Goal: Transaction & Acquisition: Purchase product/service

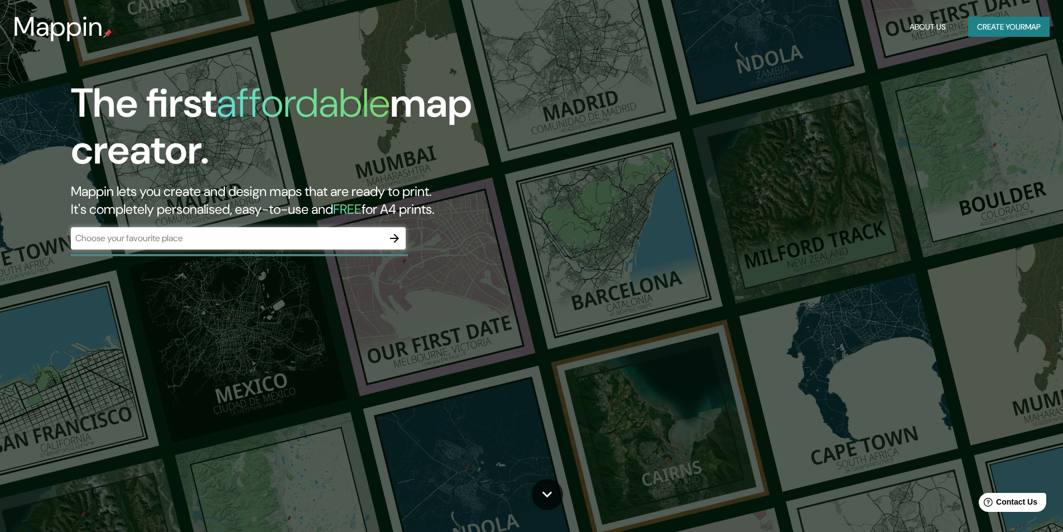
click at [497, 60] on div "The first affordable map creator. Mappin lets you create and design maps that a…" at bounding box center [531, 266] width 1063 height 532
click at [300, 241] on input "text" at bounding box center [227, 238] width 313 height 13
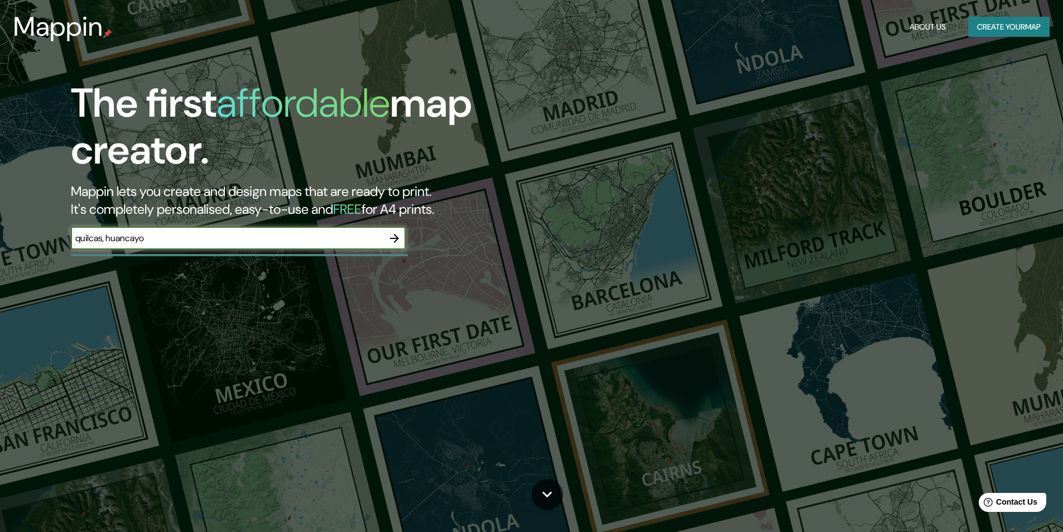
type input "quilcas, huancayo"
click at [397, 236] on icon "button" at bounding box center [394, 238] width 13 height 13
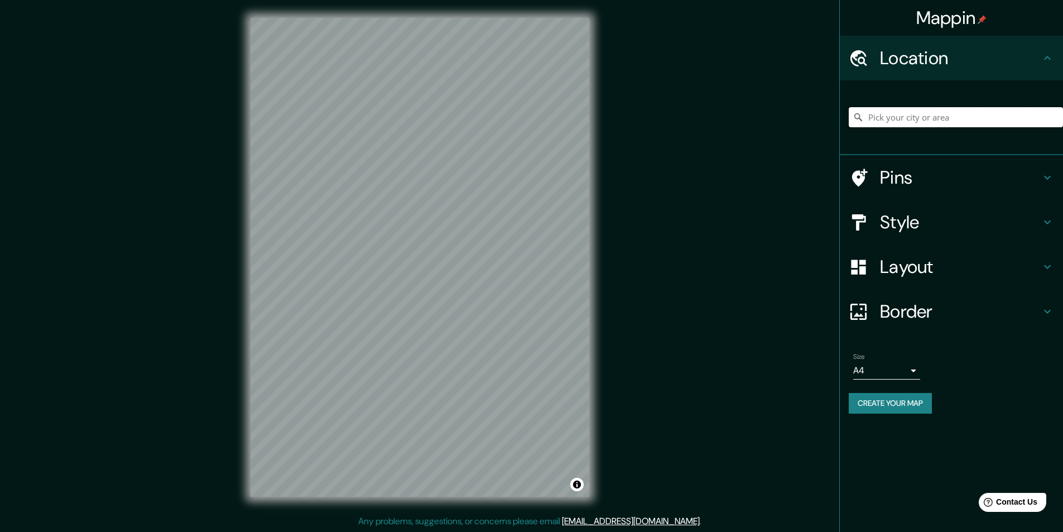
click at [918, 113] on input "Pick your city or area" at bounding box center [956, 117] width 214 height 20
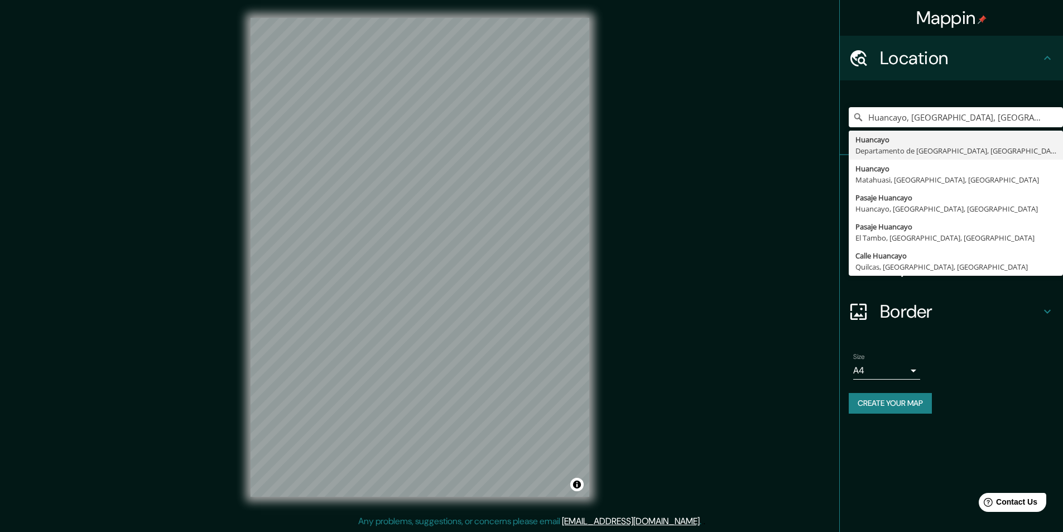
click at [981, 286] on div "Layout" at bounding box center [951, 266] width 223 height 45
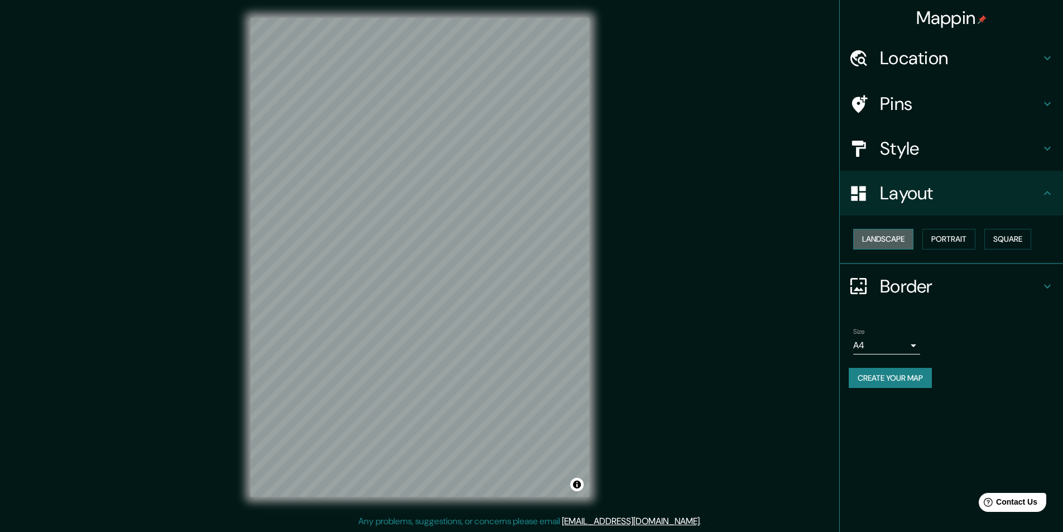
click at [885, 238] on button "Landscape" at bounding box center [883, 239] width 60 height 21
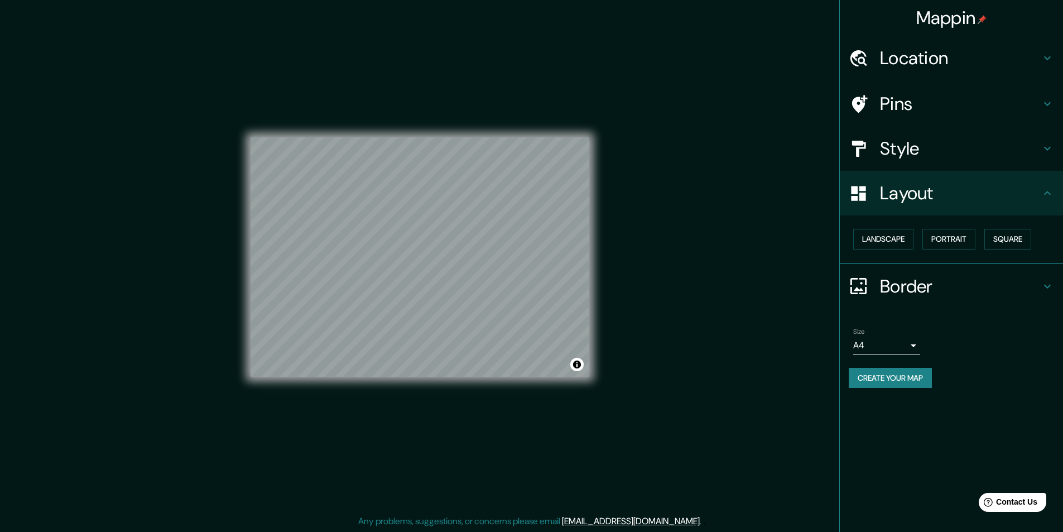
click at [688, 193] on div "Mappin Location [GEOGRAPHIC_DATA], [GEOGRAPHIC_DATA], [GEOGRAPHIC_DATA] [GEOGRA…" at bounding box center [531, 266] width 1063 height 532
click at [925, 59] on h4 "Location" at bounding box center [960, 58] width 161 height 22
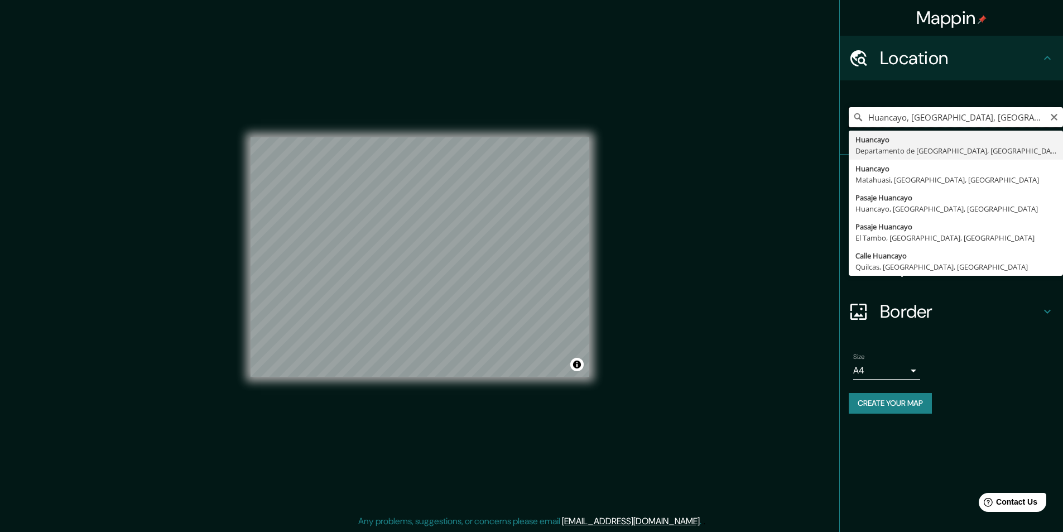
click at [909, 113] on input "Huancayo, [GEOGRAPHIC_DATA], [GEOGRAPHIC_DATA]" at bounding box center [956, 117] width 214 height 20
drag, startPoint x: 925, startPoint y: 117, endPoint x: 746, endPoint y: 119, distance: 179.7
click at [746, 119] on div "Mappin Location [GEOGRAPHIC_DATA], [GEOGRAPHIC_DATA], [GEOGRAPHIC_DATA] [GEOGRA…" at bounding box center [531, 266] width 1063 height 532
drag, startPoint x: 1039, startPoint y: 117, endPoint x: 700, endPoint y: 117, distance: 338.8
click at [704, 117] on div "Mappin Location [GEOGRAPHIC_DATA], [GEOGRAPHIC_DATA], [GEOGRAPHIC_DATA] [GEOGRA…" at bounding box center [531, 266] width 1063 height 532
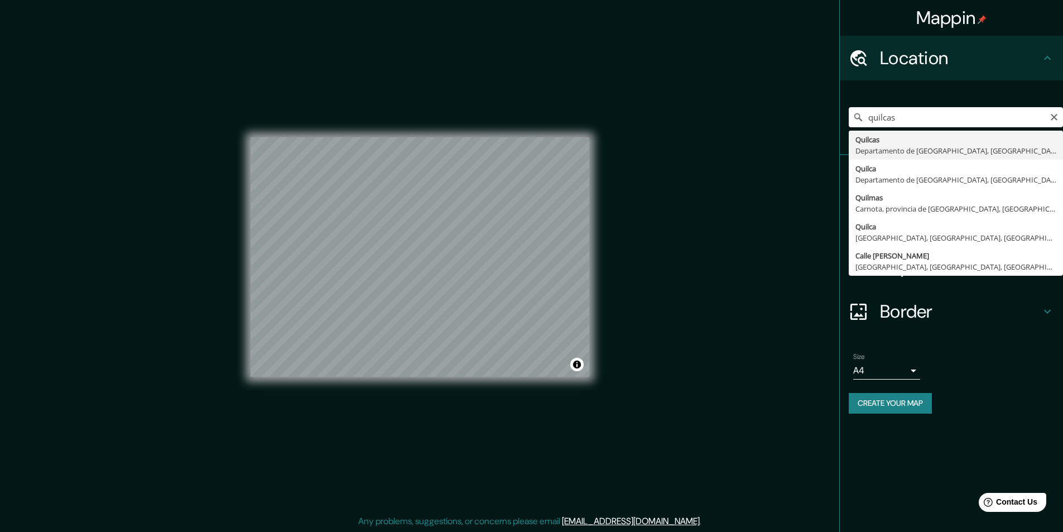
type input "Quilcas, [GEOGRAPHIC_DATA], [GEOGRAPHIC_DATA]"
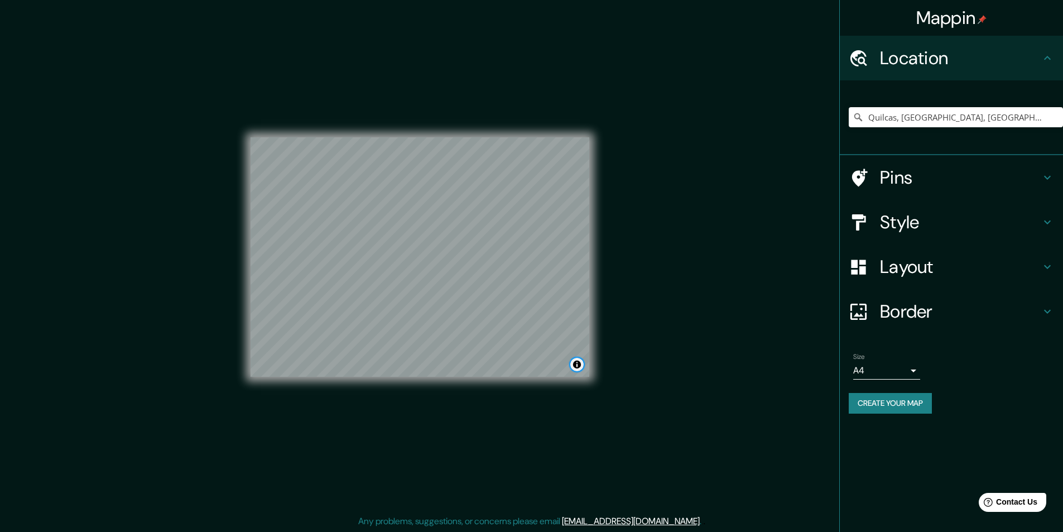
click at [575, 365] on button "Toggle attribution" at bounding box center [576, 364] width 13 height 13
click at [928, 118] on input "Quilcas, [GEOGRAPHIC_DATA], [GEOGRAPHIC_DATA]" at bounding box center [956, 117] width 214 height 20
click at [1025, 123] on input "Quilcas, [GEOGRAPHIC_DATA], [GEOGRAPHIC_DATA]" at bounding box center [956, 117] width 214 height 20
click at [1019, 119] on input "Quilcas, [GEOGRAPHIC_DATA], [GEOGRAPHIC_DATA]" at bounding box center [956, 117] width 214 height 20
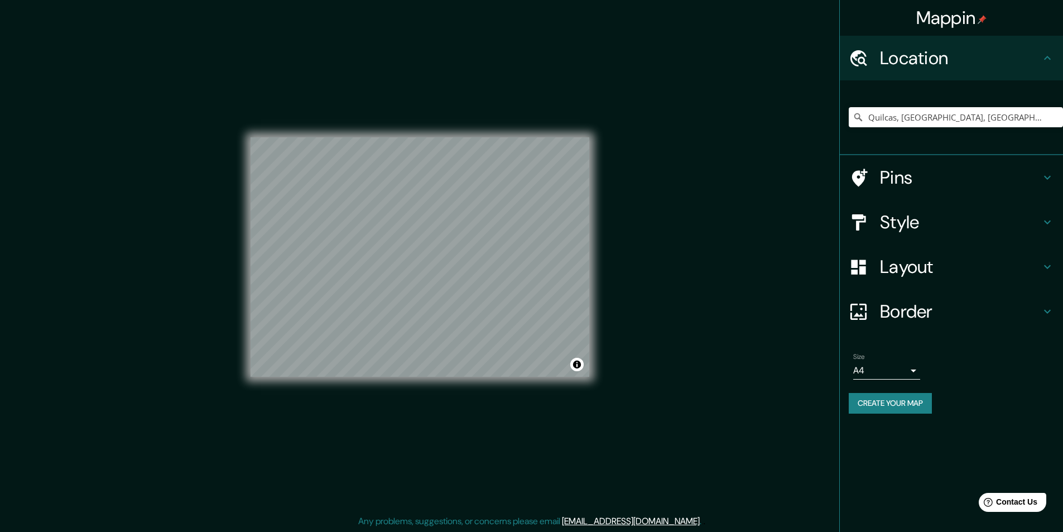
click at [972, 180] on h4 "Pins" at bounding box center [960, 177] width 161 height 22
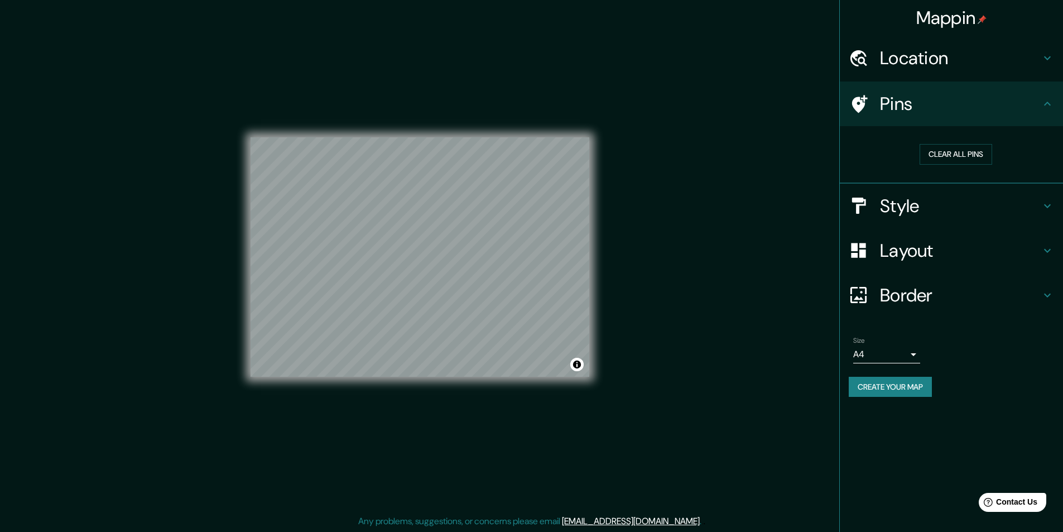
click at [953, 75] on div "Location" at bounding box center [951, 58] width 223 height 45
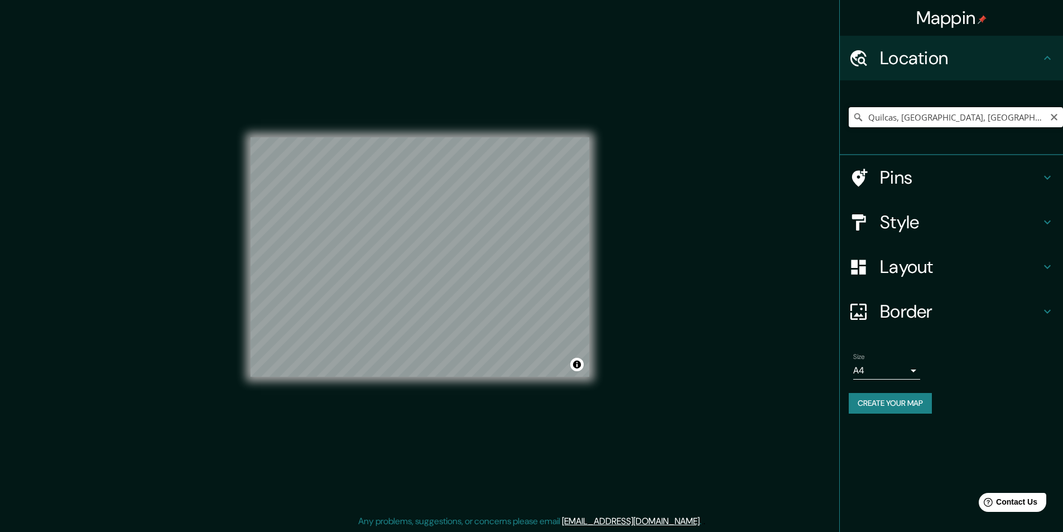
click at [945, 114] on input "Quilcas, [GEOGRAPHIC_DATA], [GEOGRAPHIC_DATA]" at bounding box center [956, 117] width 214 height 20
click at [1039, 119] on input "Quilcas, [GEOGRAPHIC_DATA], [GEOGRAPHIC_DATA]" at bounding box center [956, 117] width 214 height 20
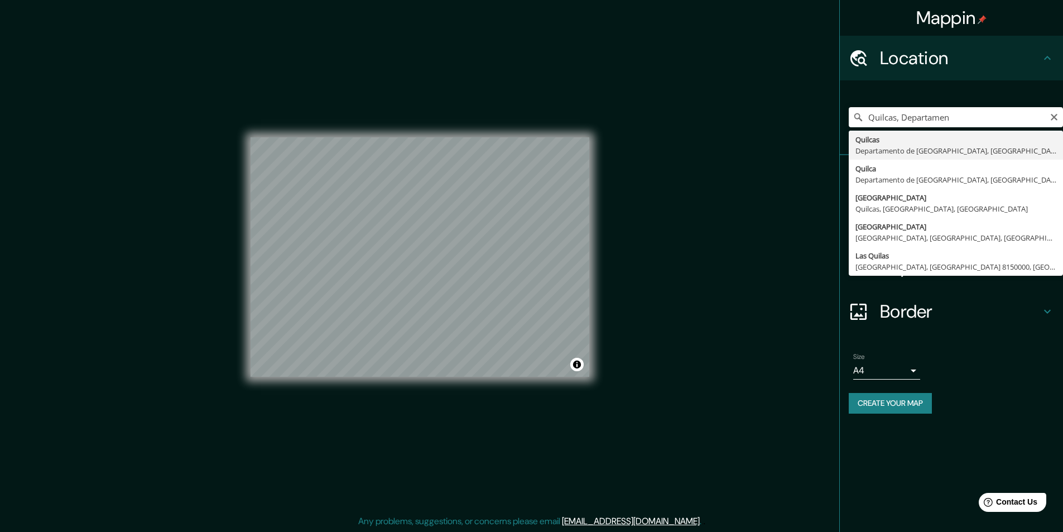
type input "Quilcas, [GEOGRAPHIC_DATA], [GEOGRAPHIC_DATA]"
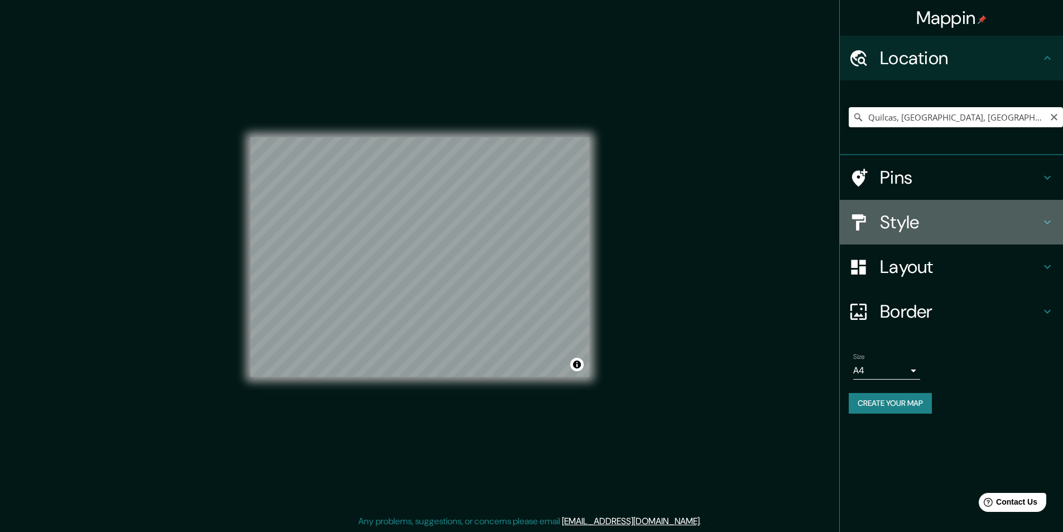
click at [956, 209] on div "Style" at bounding box center [951, 222] width 223 height 45
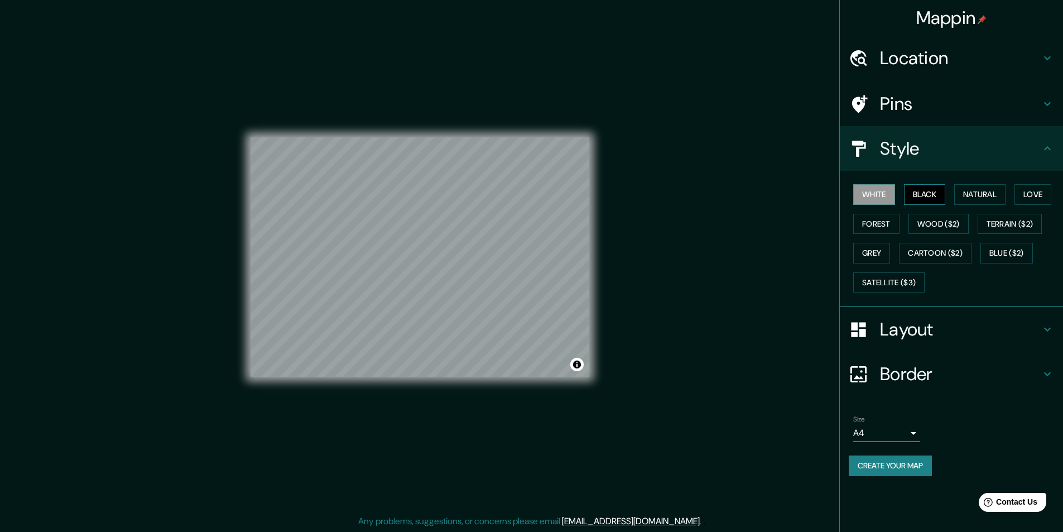
click at [933, 194] on button "Black" at bounding box center [925, 194] width 42 height 21
click at [984, 192] on button "Natural" at bounding box center [979, 194] width 51 height 21
click at [942, 219] on button "Wood ($2)" at bounding box center [939, 224] width 60 height 21
click at [879, 221] on button "Forest" at bounding box center [876, 224] width 46 height 21
click at [877, 249] on button "Grey" at bounding box center [871, 253] width 37 height 21
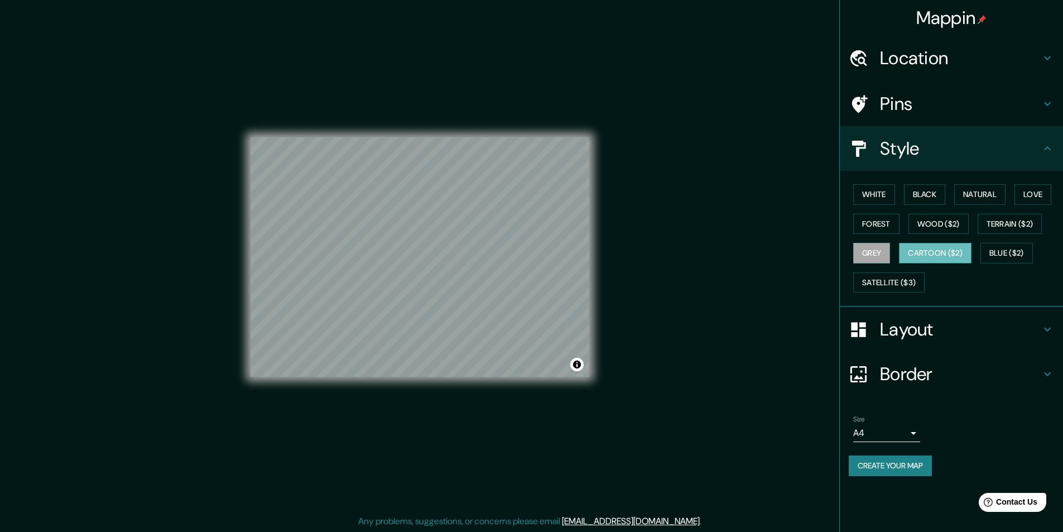
click at [951, 254] on button "Cartoon ($2)" at bounding box center [935, 253] width 73 height 21
click at [1016, 247] on button "Blue ($2)" at bounding box center [1007, 253] width 52 height 21
click at [953, 223] on button "Wood ($2)" at bounding box center [939, 224] width 60 height 21
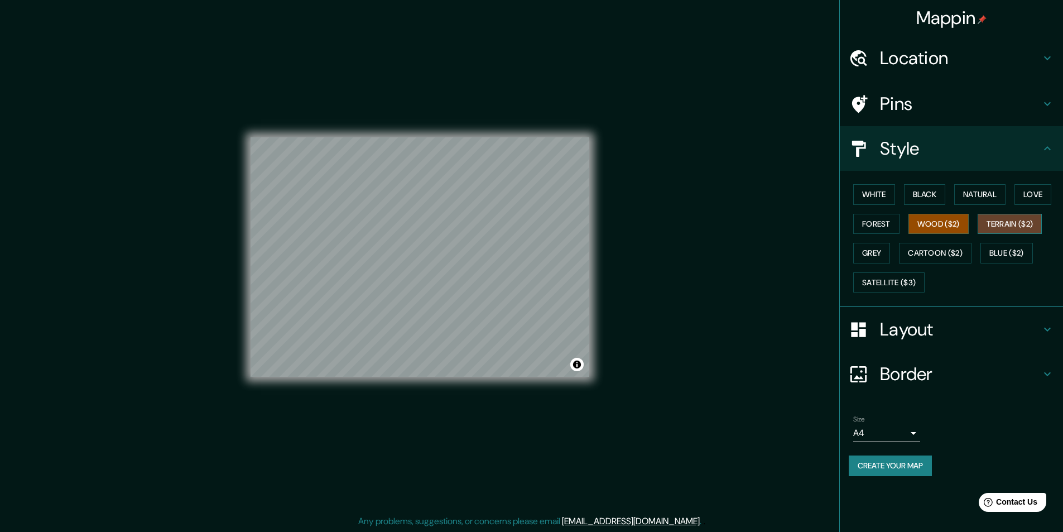
click at [1009, 227] on button "Terrain ($2)" at bounding box center [1010, 224] width 65 height 21
click at [1012, 197] on div "White Black Natural Love Forest Wood ($2) Terrain ($2) Grey Cartoon ($2) Blue (…" at bounding box center [956, 238] width 214 height 117
click at [996, 193] on button "Natural" at bounding box center [979, 194] width 51 height 21
click at [1030, 191] on button "Love" at bounding box center [1033, 194] width 37 height 21
click at [857, 230] on button "Forest" at bounding box center [876, 224] width 46 height 21
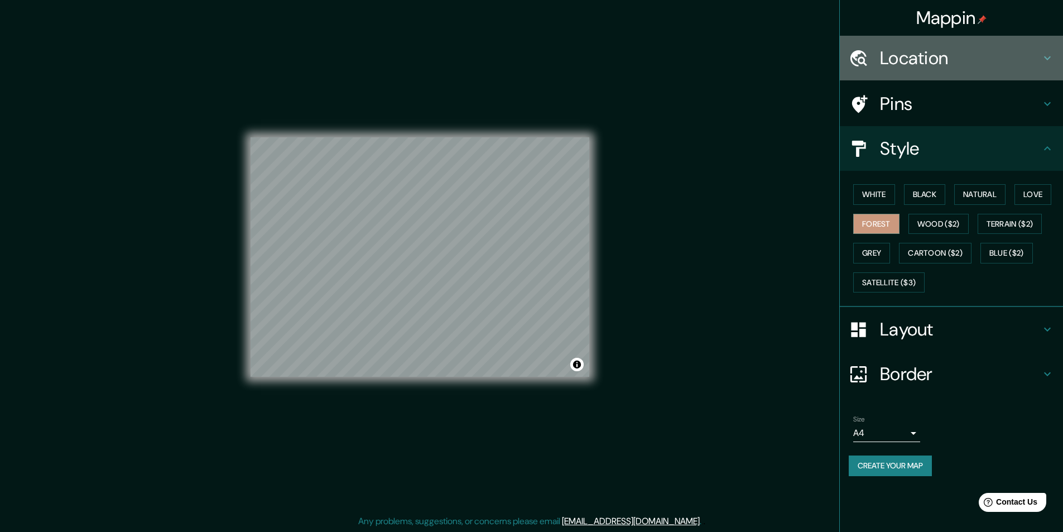
click at [995, 41] on div "Location" at bounding box center [951, 58] width 223 height 45
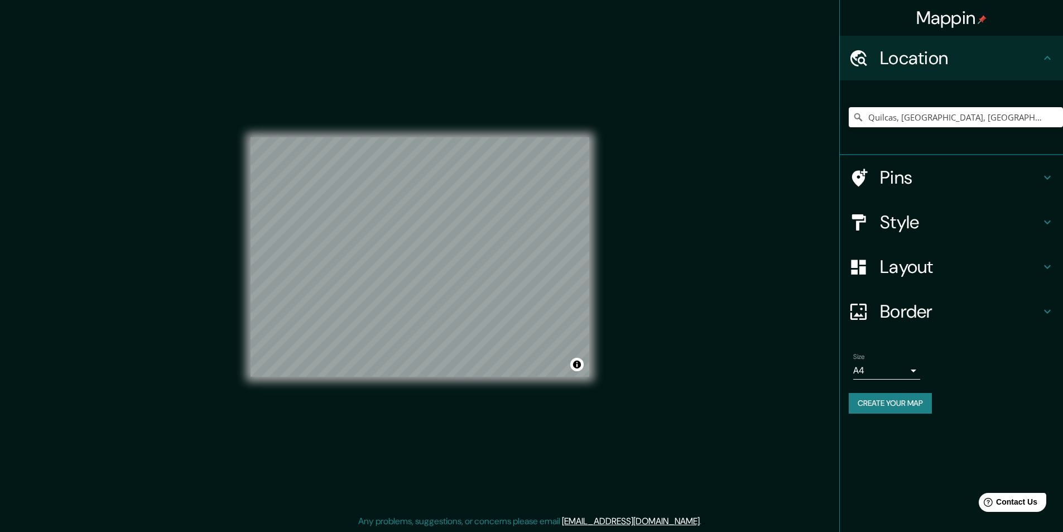
click at [937, 203] on div "Style" at bounding box center [951, 222] width 223 height 45
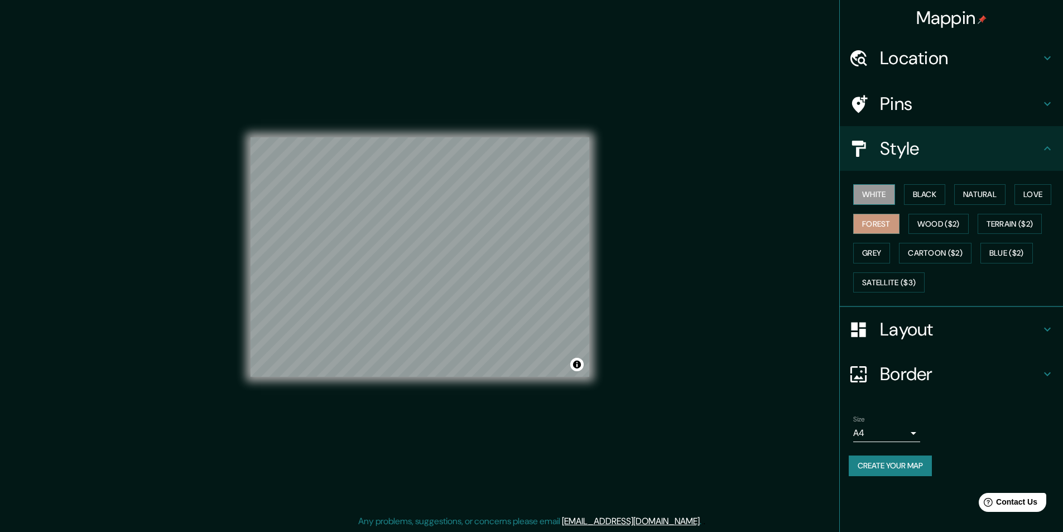
click at [883, 190] on button "White" at bounding box center [874, 194] width 42 height 21
